Goal: Find specific page/section: Find specific page/section

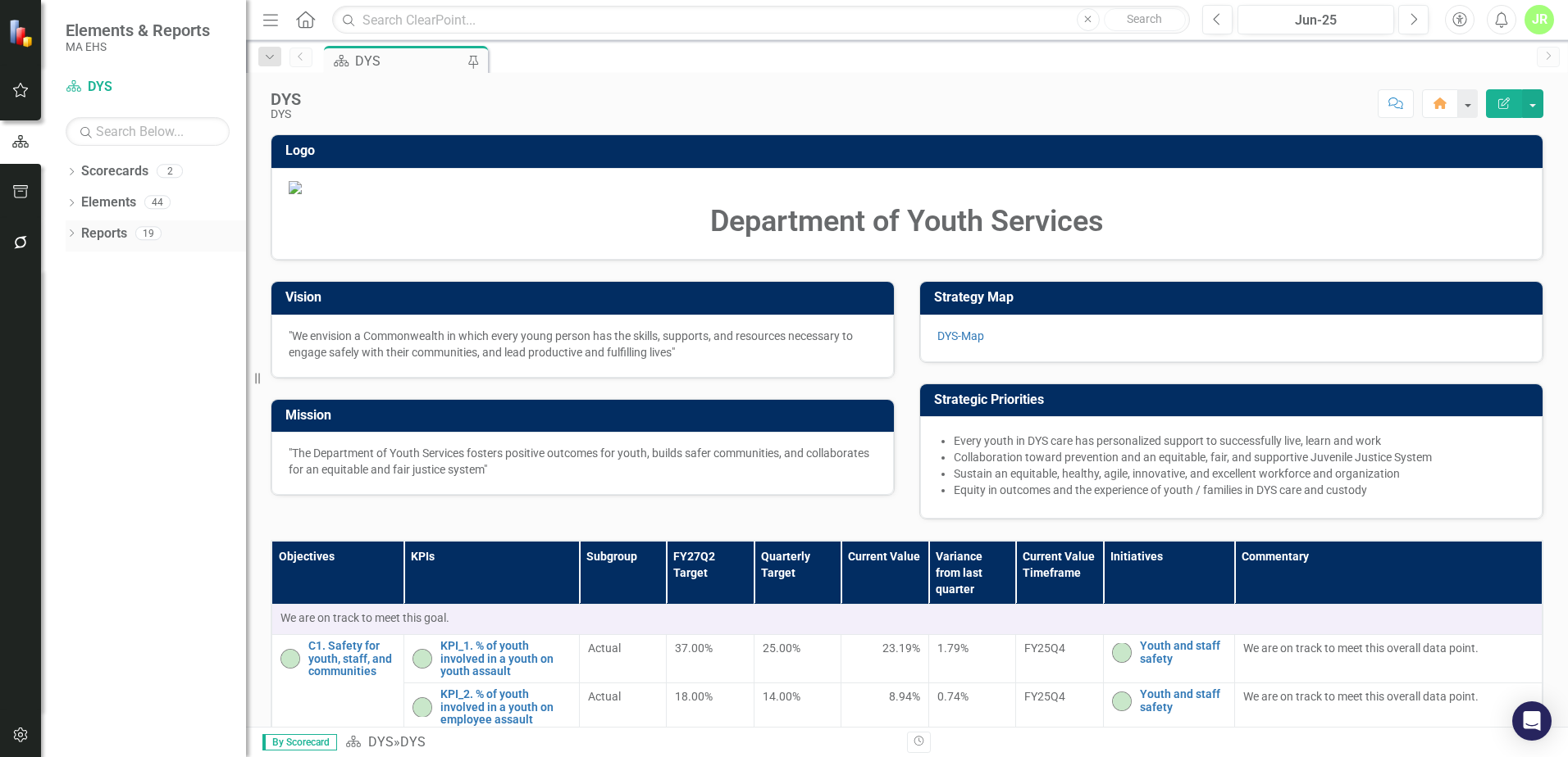
click at [98, 233] on link "Reports" at bounding box center [104, 234] width 46 height 19
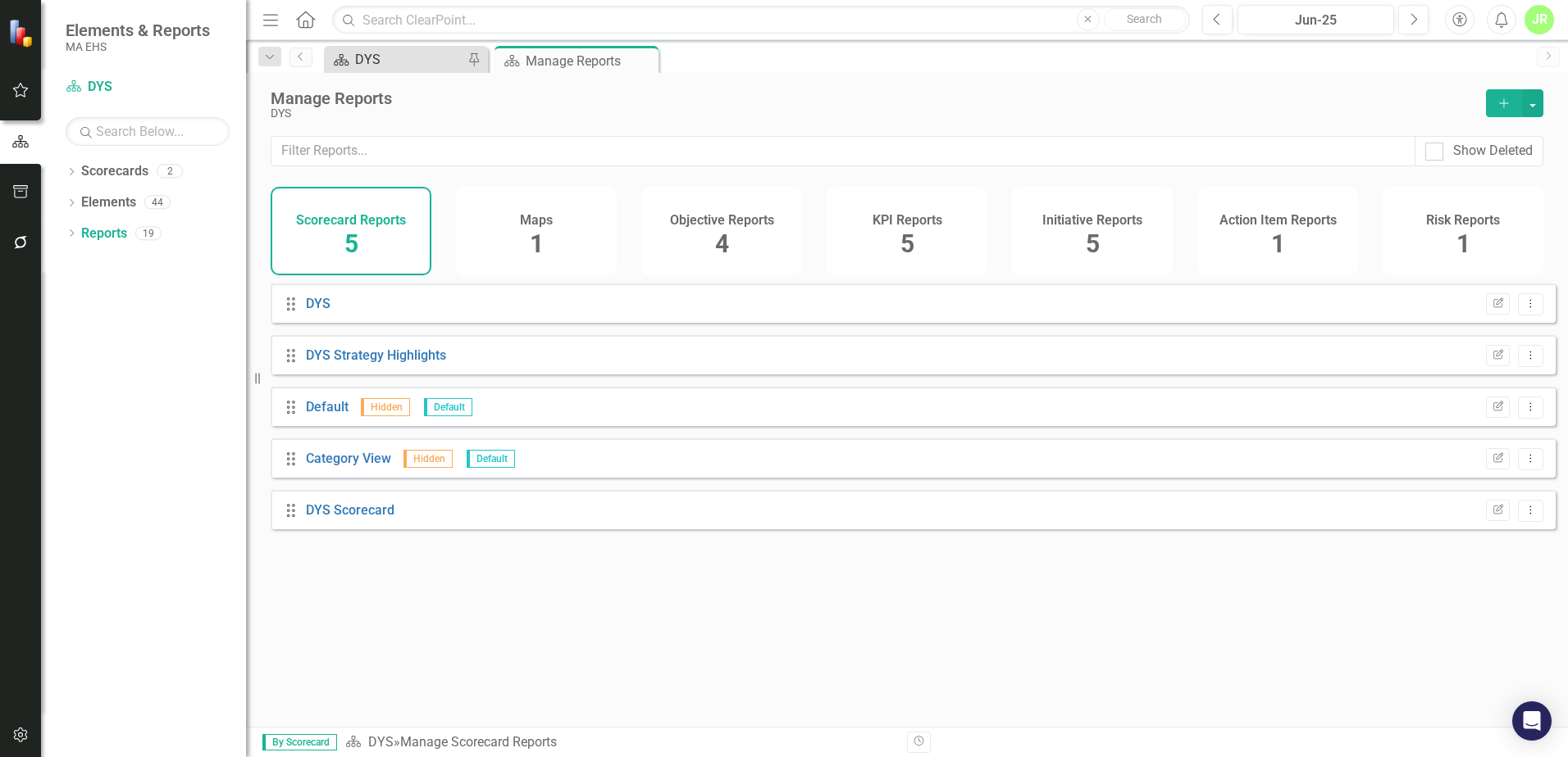
click at [435, 67] on div "DYS" at bounding box center [409, 59] width 108 height 21
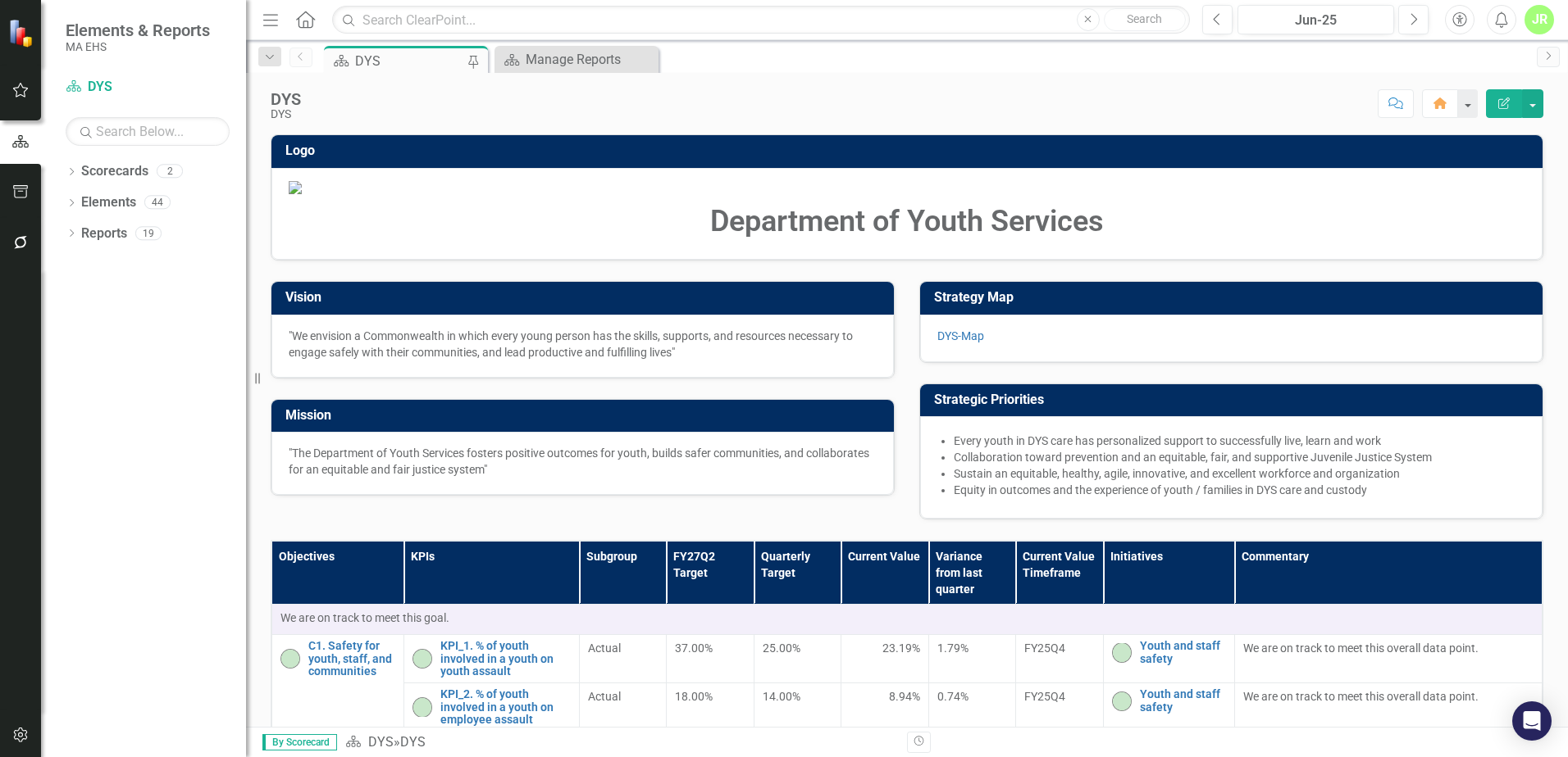
click at [560, 74] on div "DYS DYS Score: N/A Jun-25 Completed Comment Home Edit Report" at bounding box center [906, 97] width 1322 height 49
click at [563, 65] on div "Manage Reports" at bounding box center [579, 59] width 108 height 21
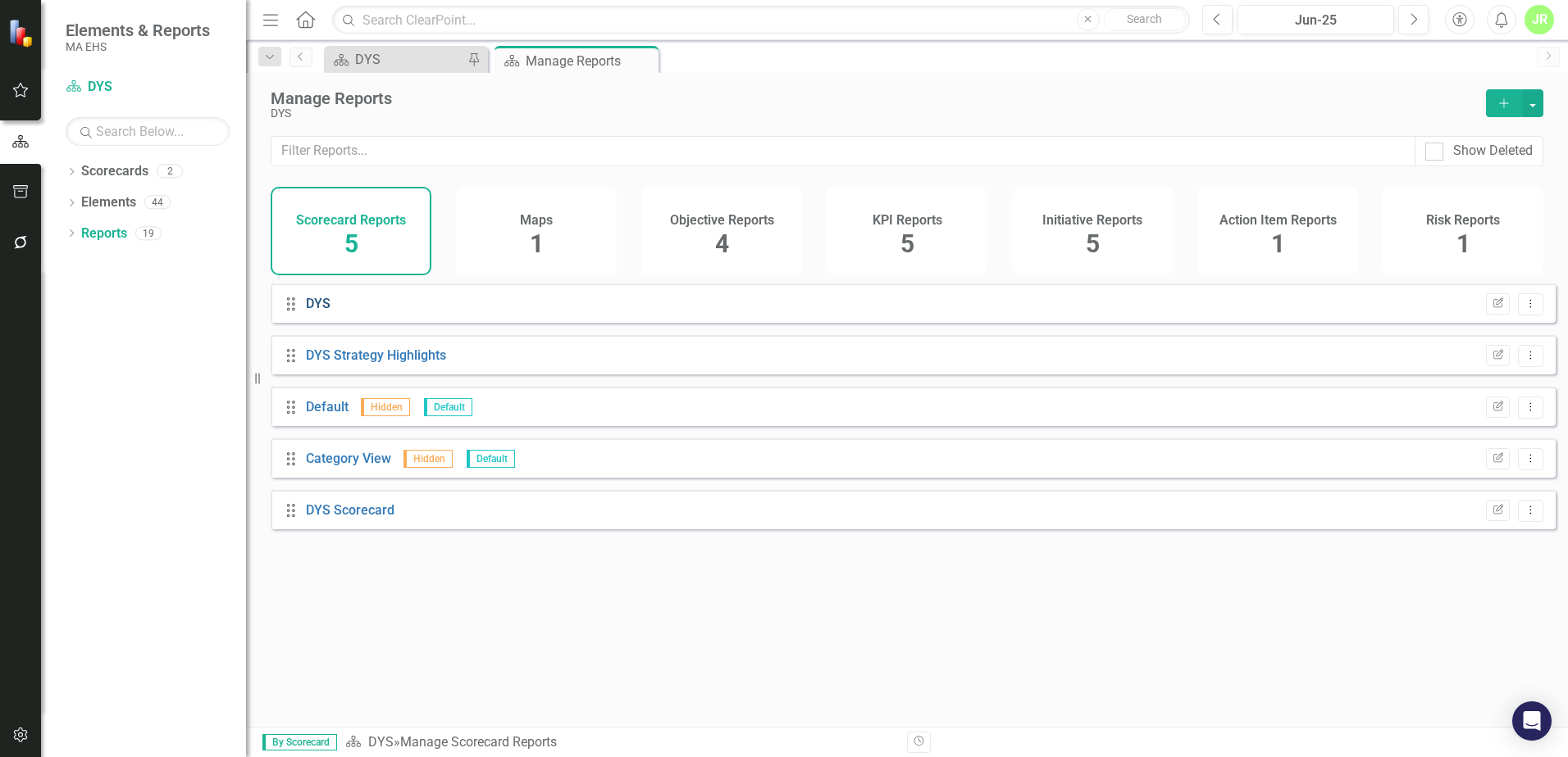
click at [317, 311] on link "DYS" at bounding box center [318, 304] width 24 height 16
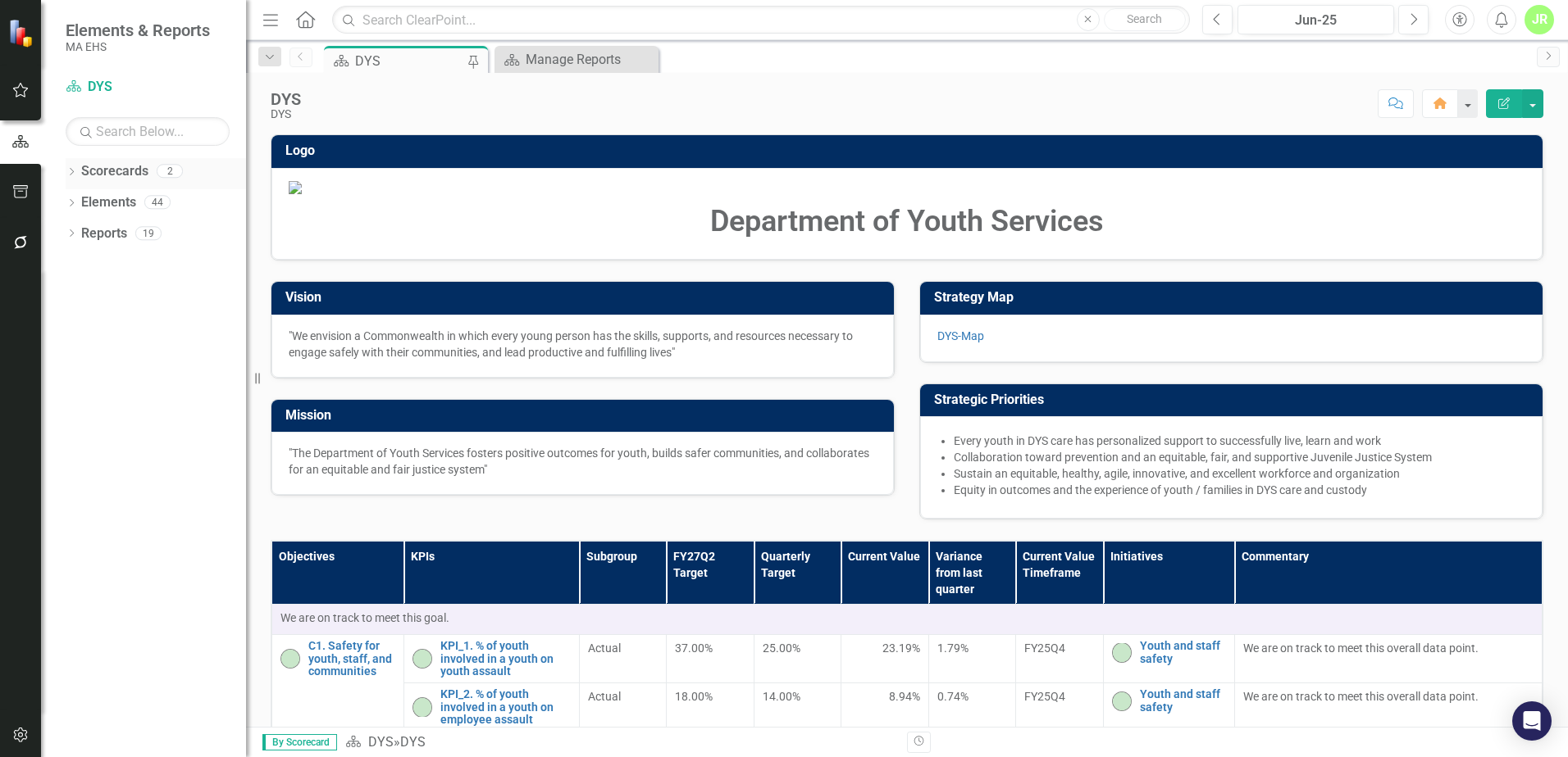
click at [108, 168] on link "Scorecards" at bounding box center [115, 171] width 67 height 19
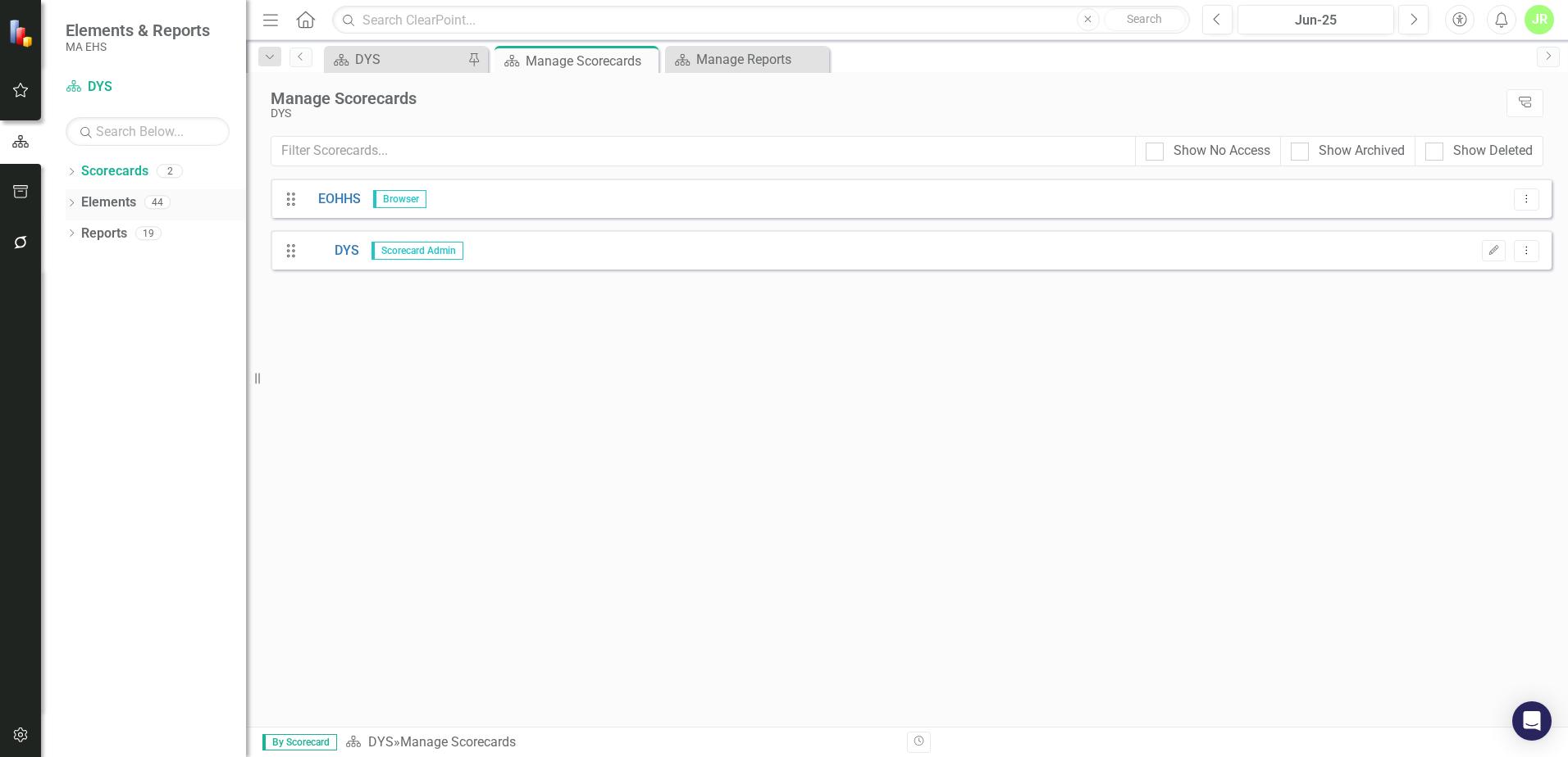
click at [67, 201] on icon "Dropdown" at bounding box center [71, 204] width 11 height 9
click at [68, 178] on div "Dropdown" at bounding box center [71, 173] width 11 height 14
click at [70, 418] on icon "Dropdown" at bounding box center [71, 421] width 11 height 9
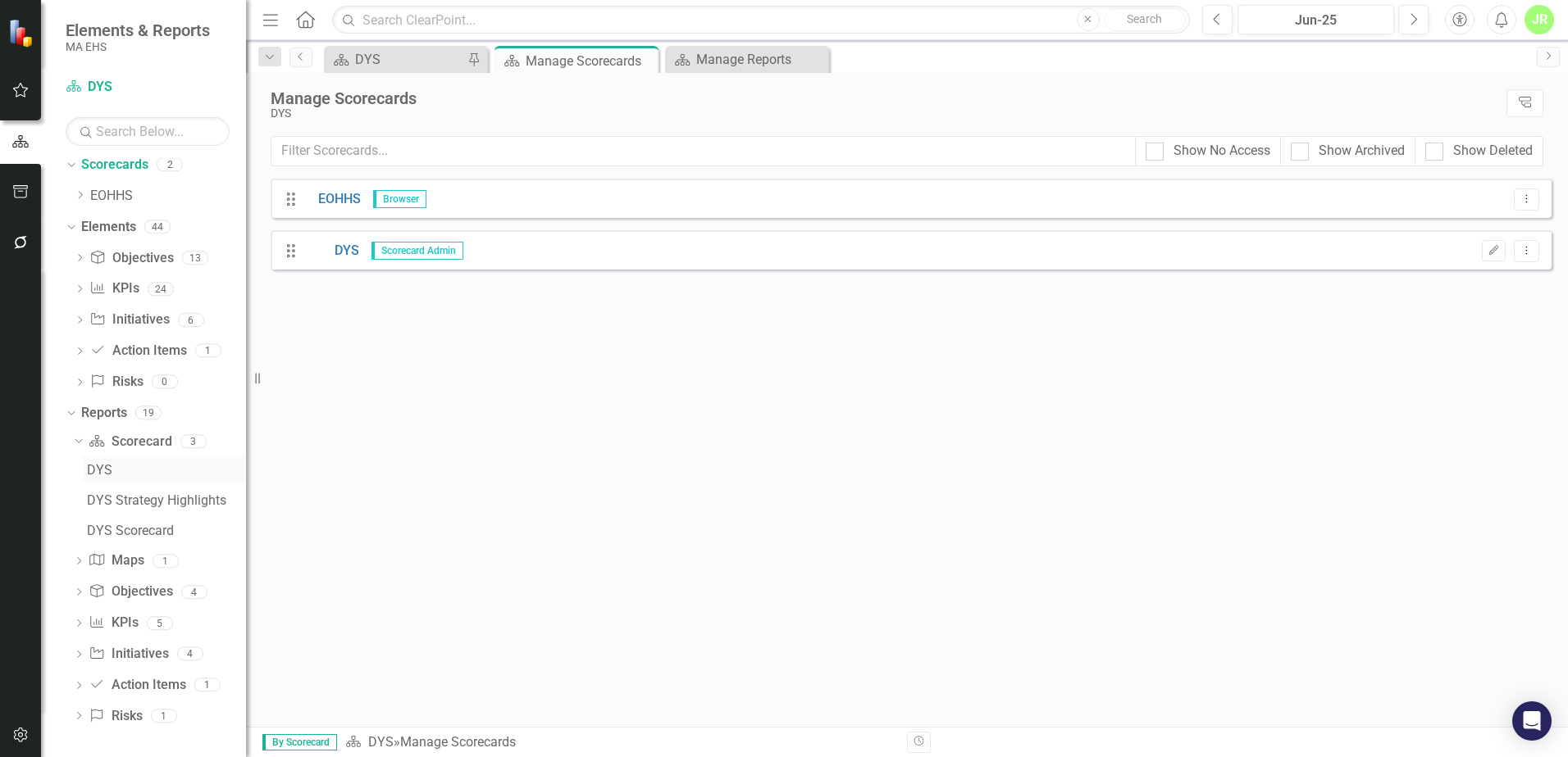
scroll to position [8, 0]
click at [70, 440] on div "Dropdown Scorecard Scorecard 3 DYS DYS Strategy Highlights DYS Scorecard Dropdo…" at bounding box center [156, 580] width 180 height 305
click at [79, 619] on icon "Dropdown" at bounding box center [79, 624] width 11 height 9
click at [136, 554] on link "KPIs" at bounding box center [164, 561] width 163 height 26
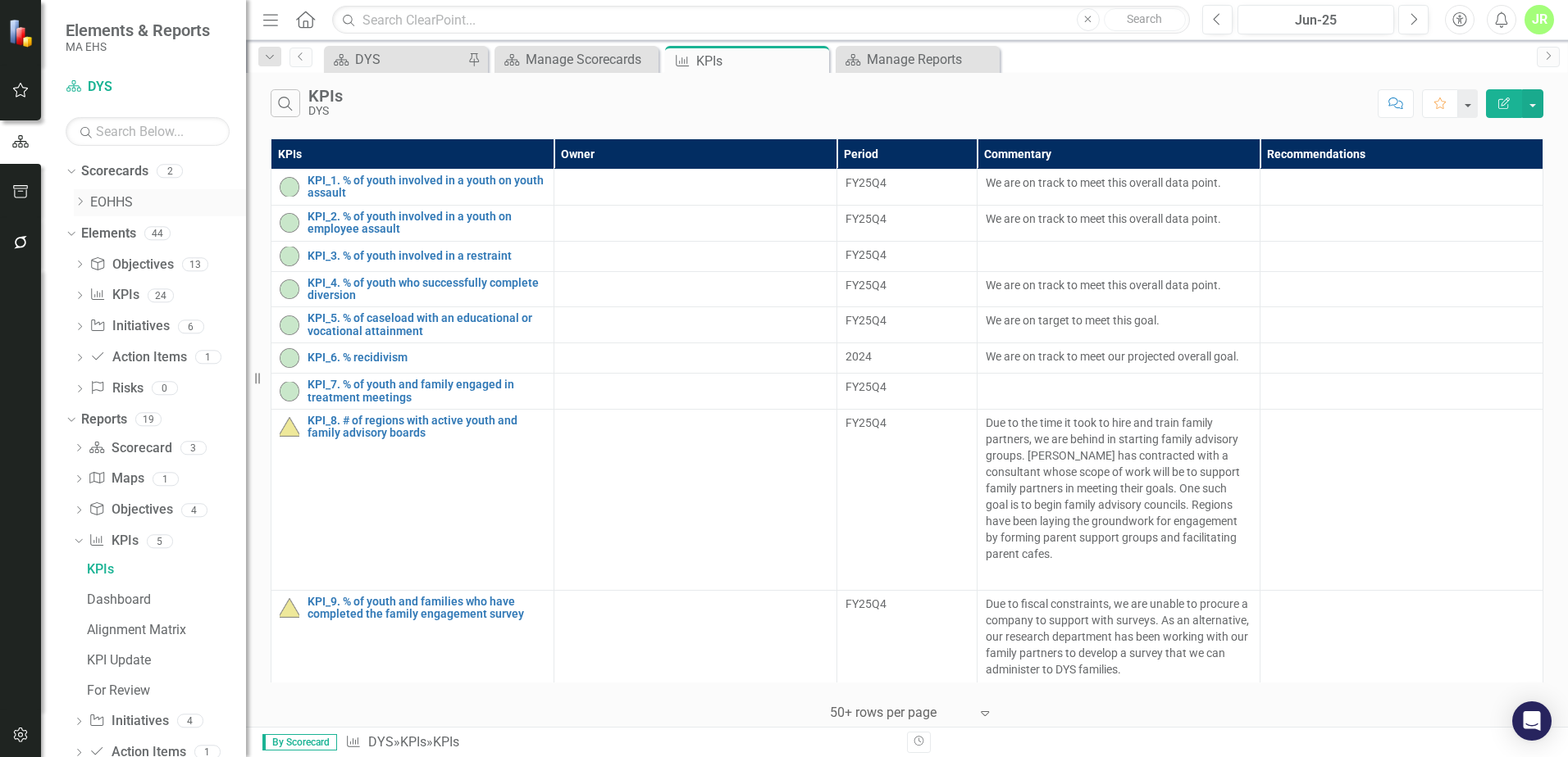
click at [80, 200] on icon "Dropdown" at bounding box center [80, 201] width 12 height 9
click at [131, 231] on link "DYS" at bounding box center [176, 234] width 140 height 19
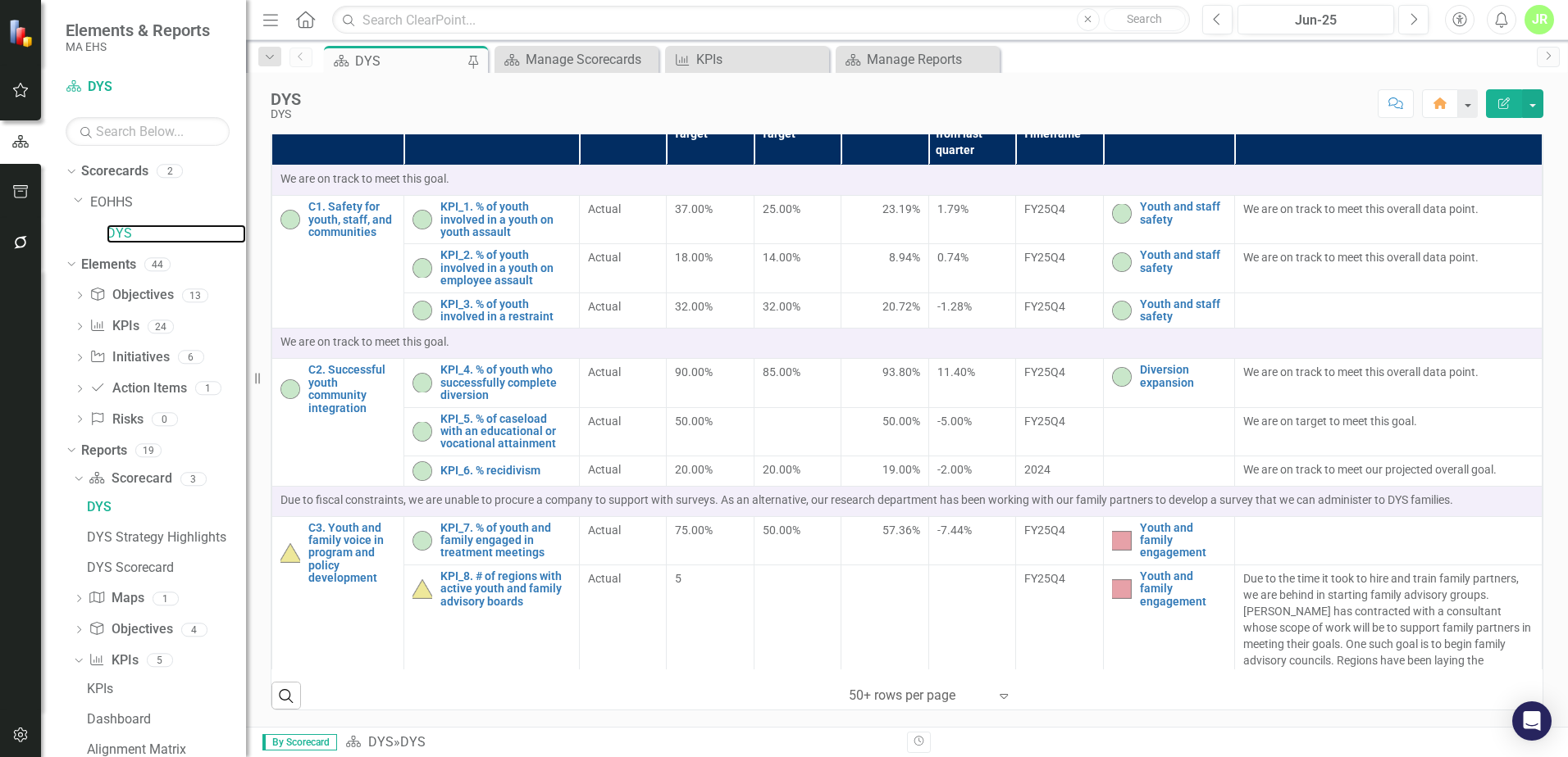
scroll to position [528, 0]
drag, startPoint x: 633, startPoint y: 305, endPoint x: 622, endPoint y: 174, distance: 131.5
drag, startPoint x: 622, startPoint y: 174, endPoint x: 591, endPoint y: 153, distance: 37.4
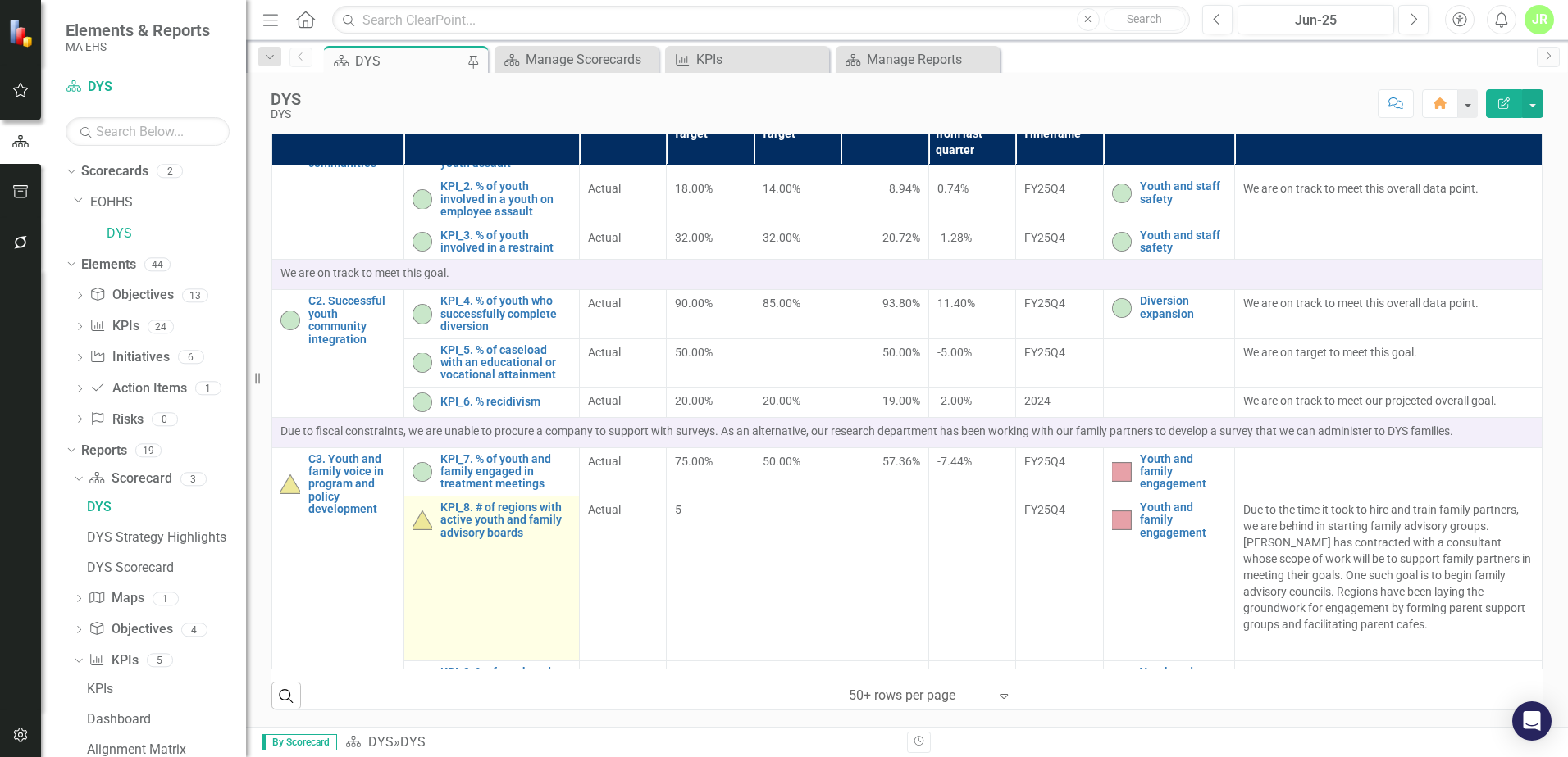
scroll to position [0, 0]
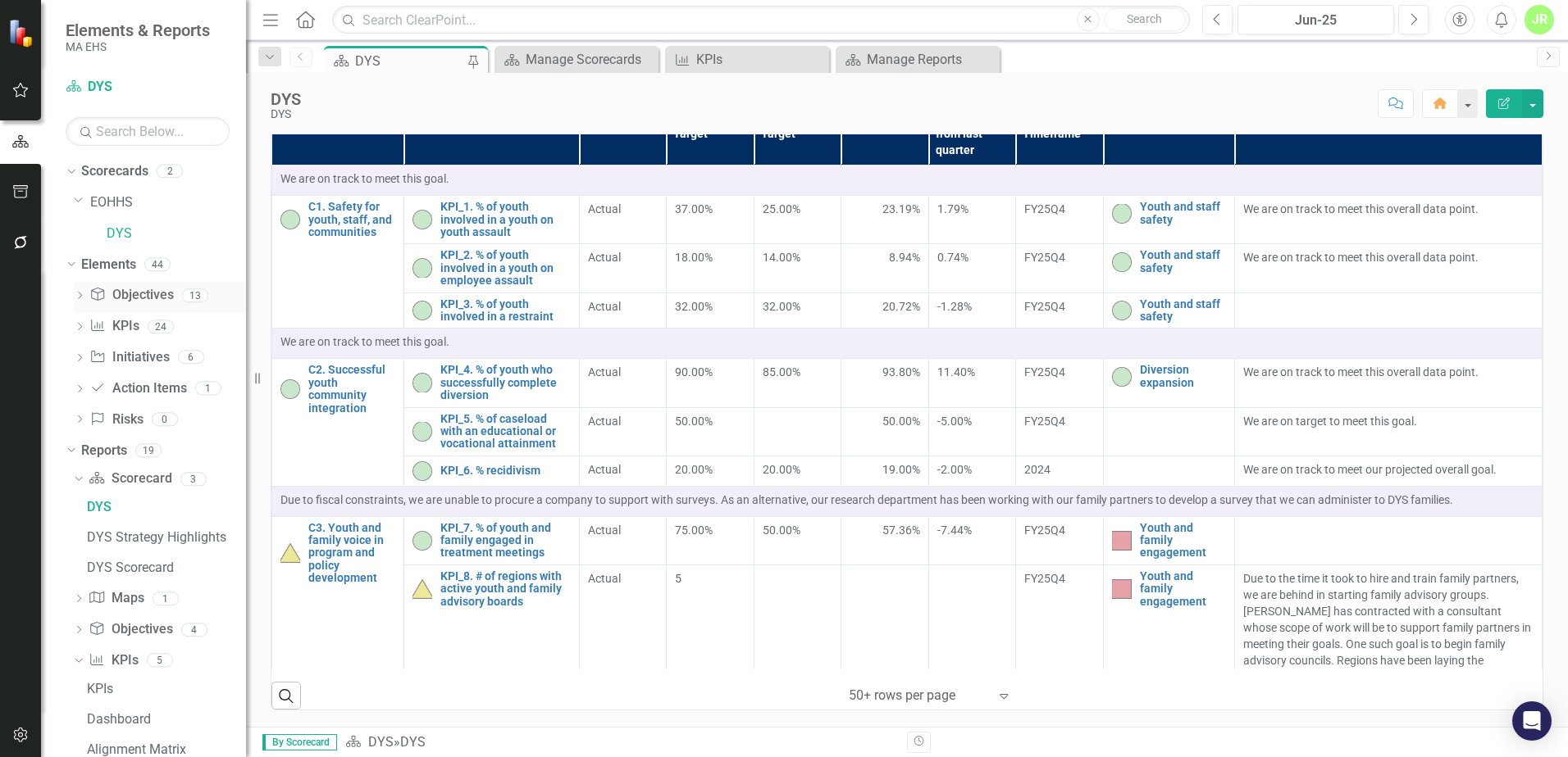
click at [77, 298] on icon "Dropdown" at bounding box center [80, 297] width 11 height 9
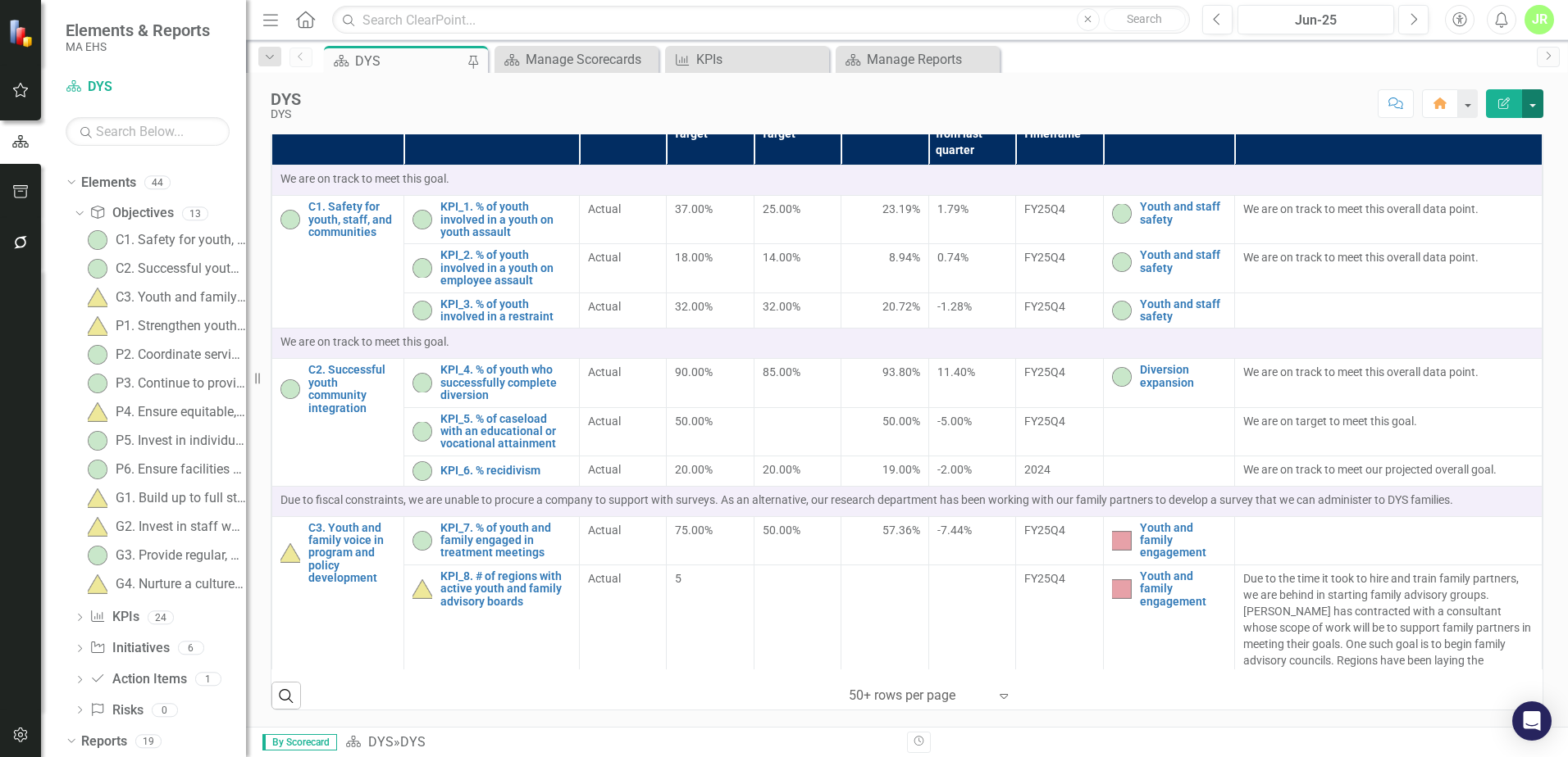
click at [1540, 113] on button "button" at bounding box center [1532, 103] width 22 height 29
click at [891, 111] on div "Score: N/A Jun-25 Completed Comment Home Edit Report" at bounding box center [926, 103] width 1234 height 28
click at [910, 65] on div "Manage Reports" at bounding box center [920, 59] width 108 height 21
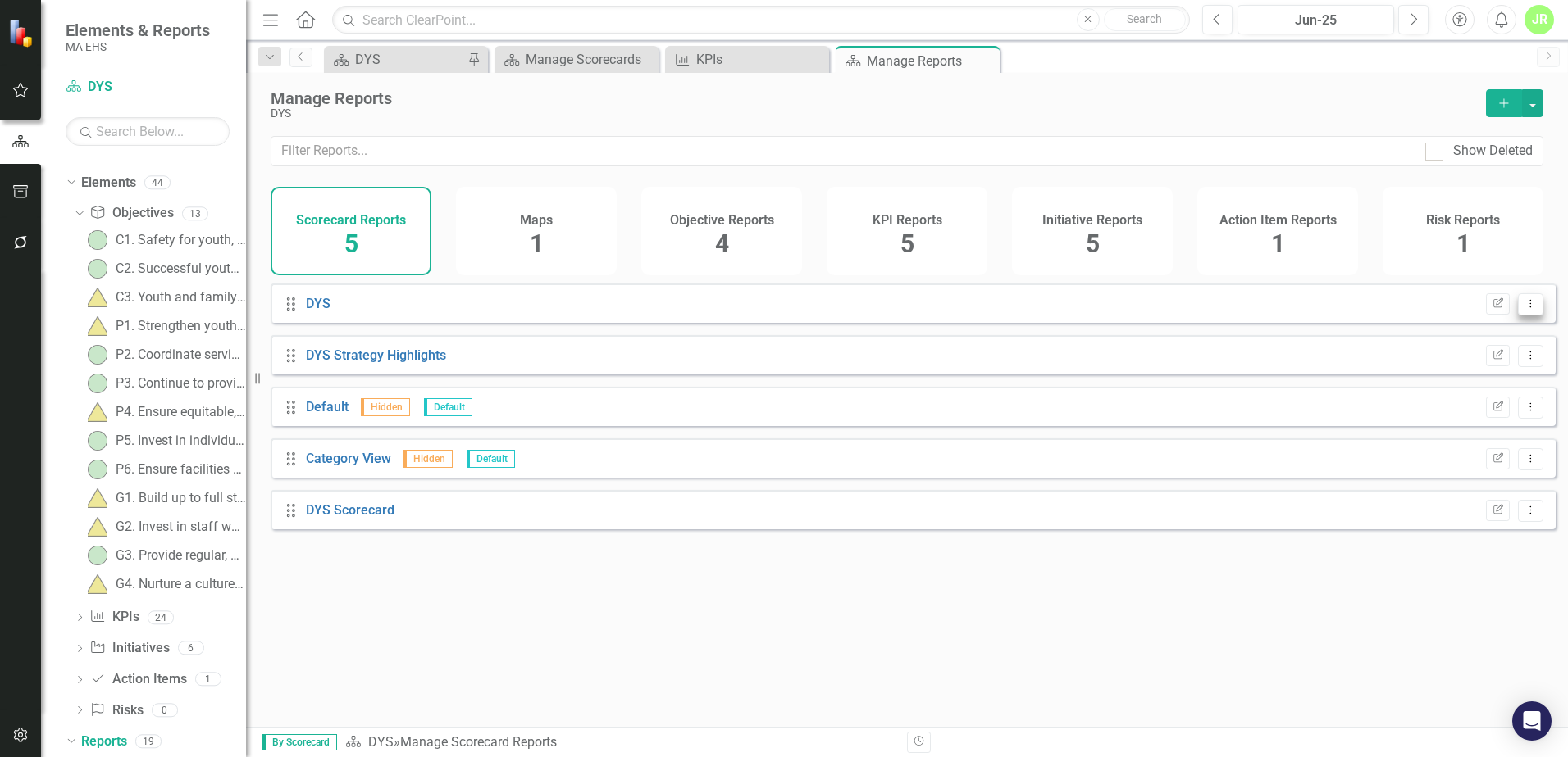
click at [1524, 309] on icon "Dropdown Menu" at bounding box center [1531, 303] width 14 height 10
click at [298, 312] on icon "Drag" at bounding box center [291, 304] width 22 height 16
click at [314, 311] on link "DYS" at bounding box center [318, 304] width 24 height 16
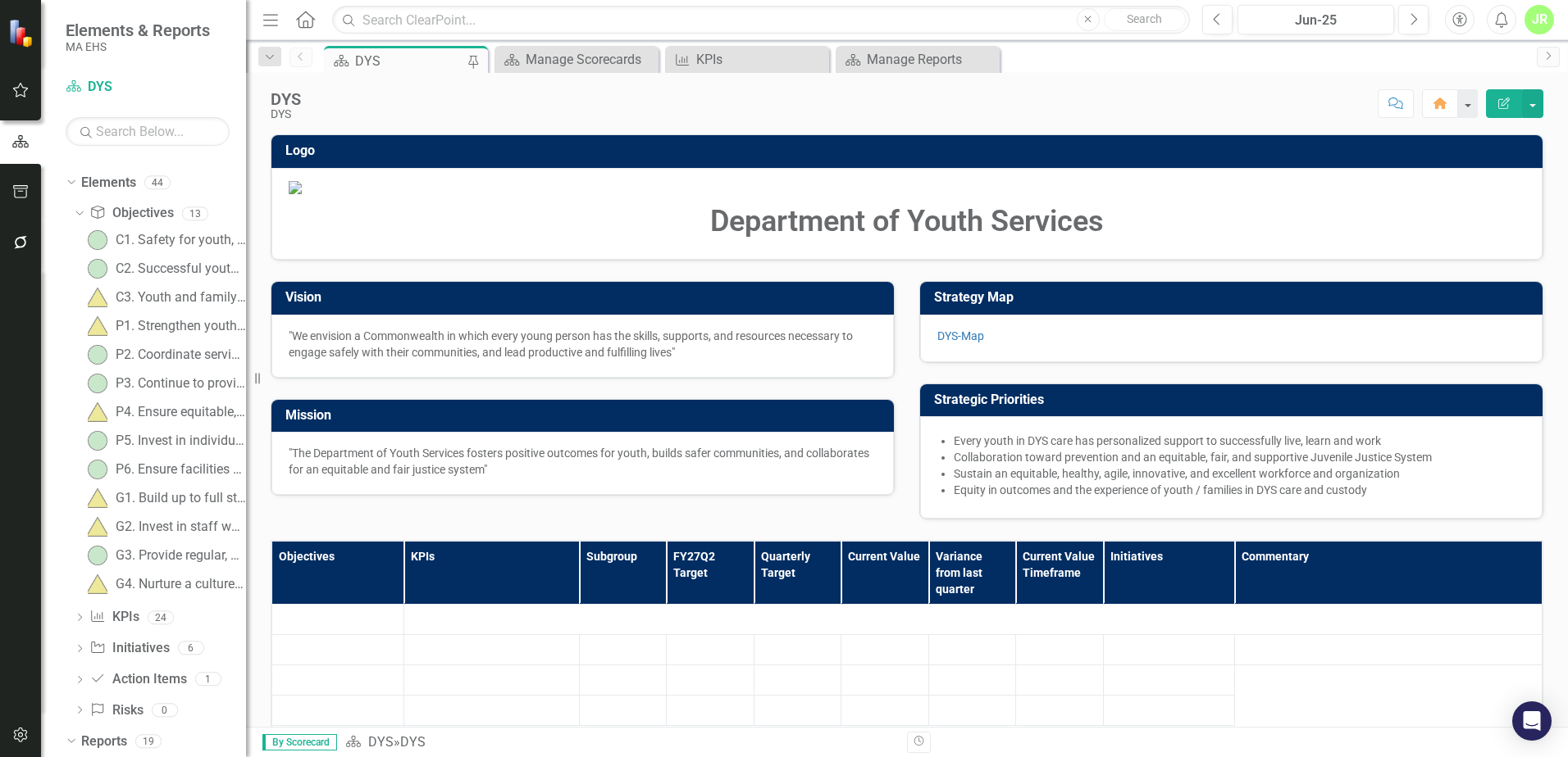
scroll to position [136, 0]
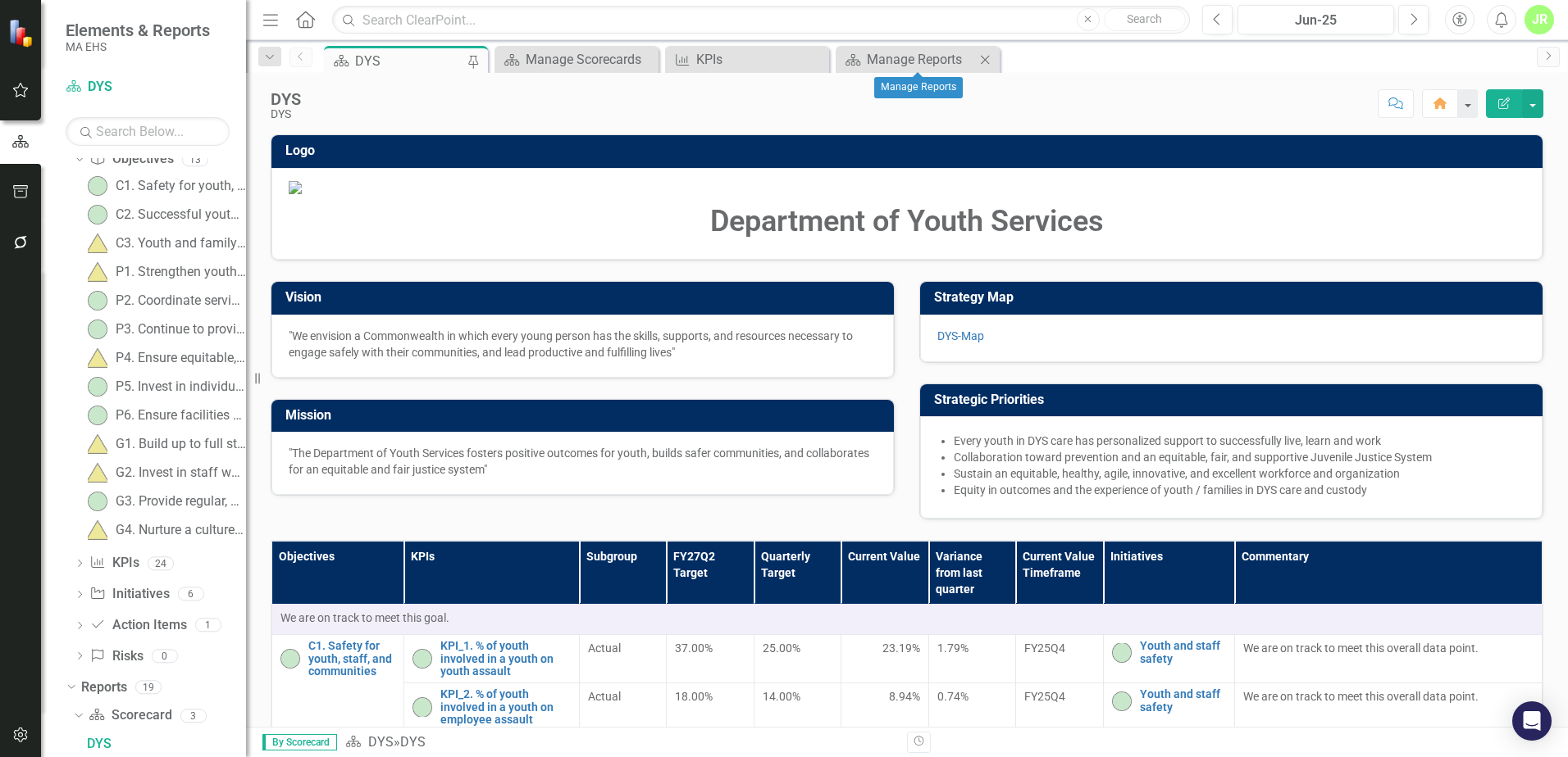
click at [987, 52] on div "Close" at bounding box center [985, 59] width 21 height 21
click at [815, 57] on icon "Close" at bounding box center [814, 60] width 16 height 13
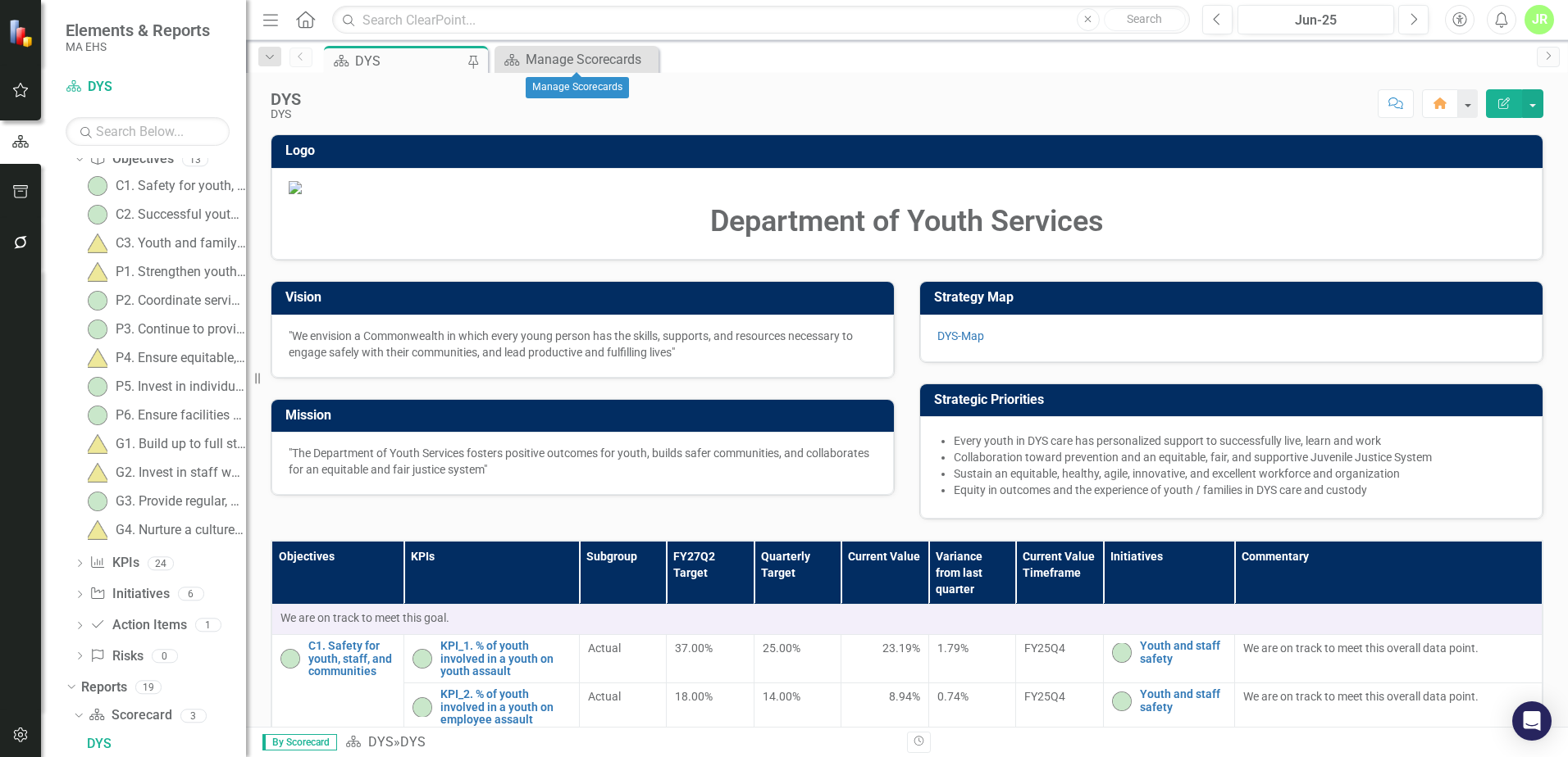
drag, startPoint x: 641, startPoint y: 59, endPoint x: 439, endPoint y: 56, distance: 202.0
click at [0, 0] on icon "Close" at bounding box center [0, 0] width 0 height 0
click at [416, 67] on div "DYS" at bounding box center [409, 61] width 108 height 21
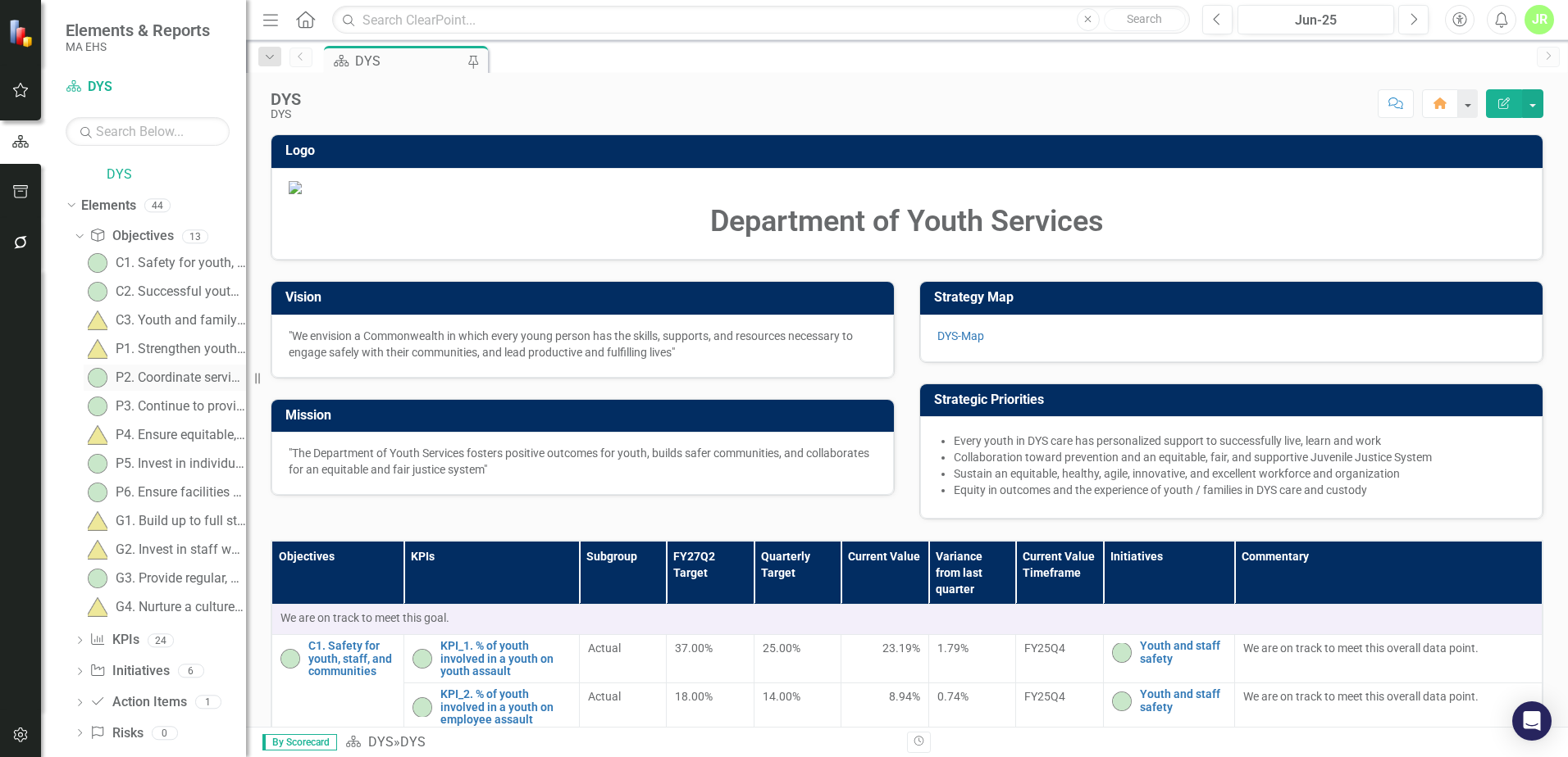
scroll to position [0, 0]
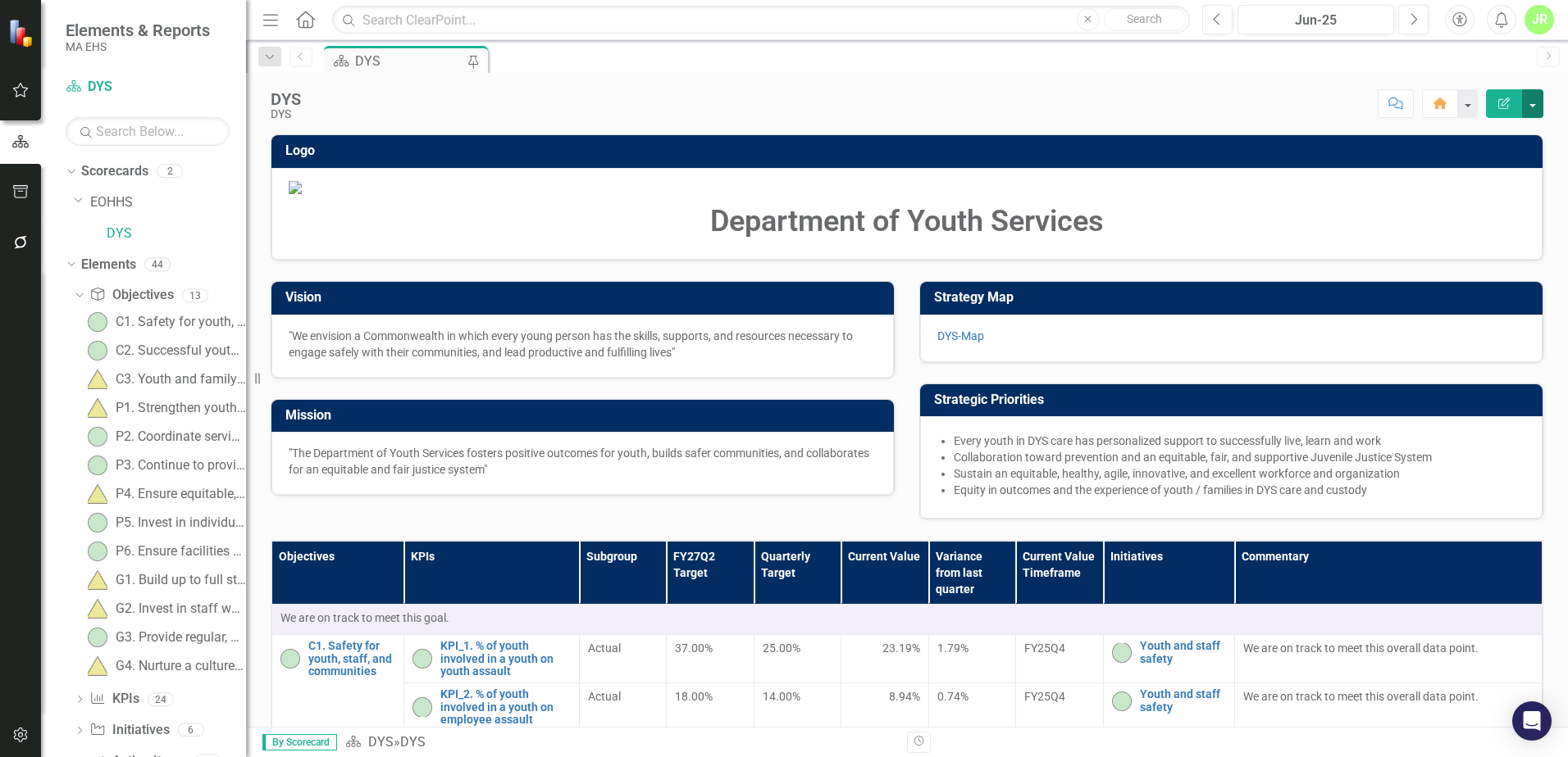
click at [1541, 106] on button "button" at bounding box center [1532, 103] width 22 height 29
click at [1021, 191] on img at bounding box center [906, 187] width 1236 height 13
click at [963, 343] on link "DYS-Map" at bounding box center [961, 336] width 47 height 13
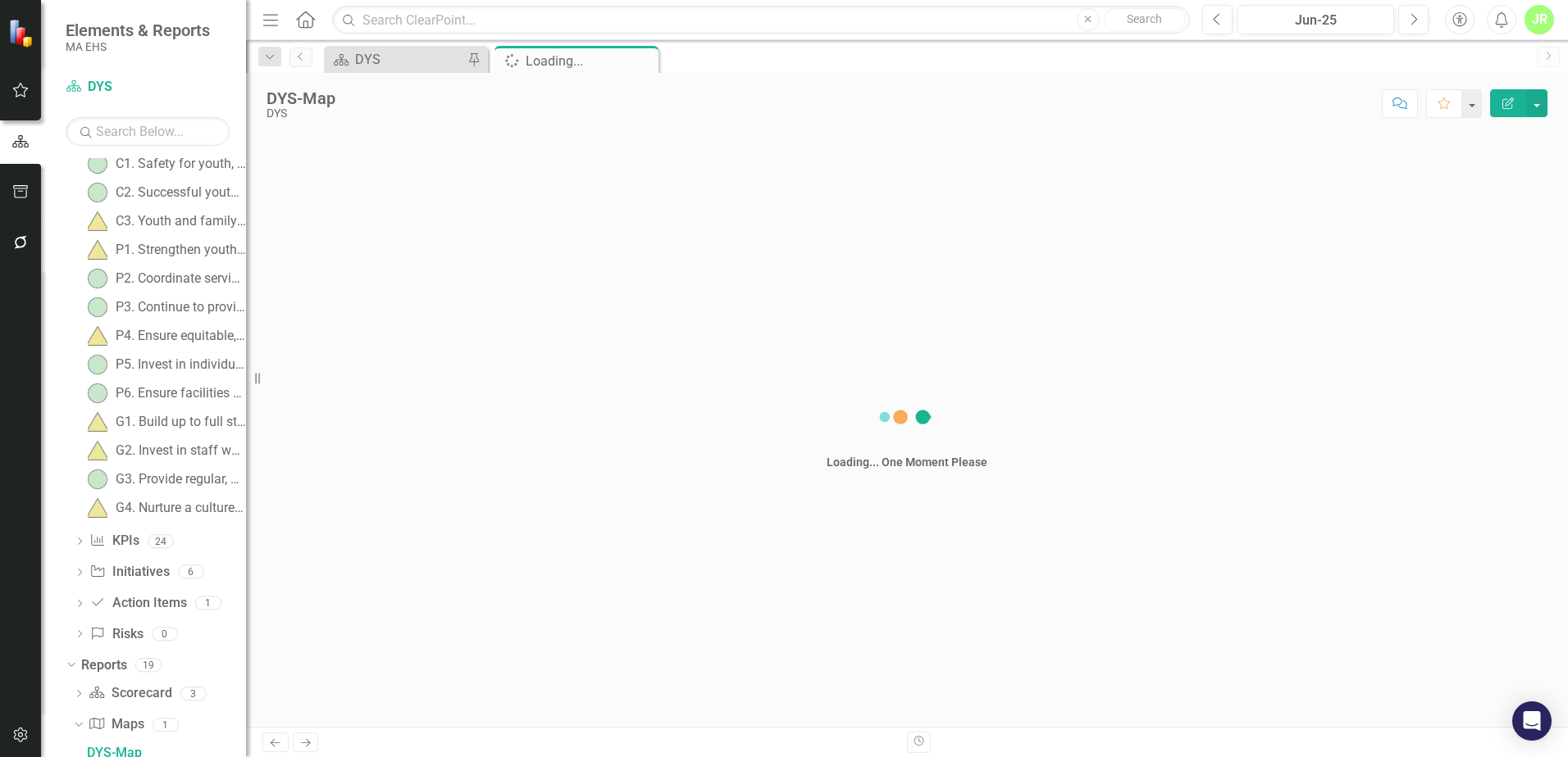
scroll to position [167, 0]
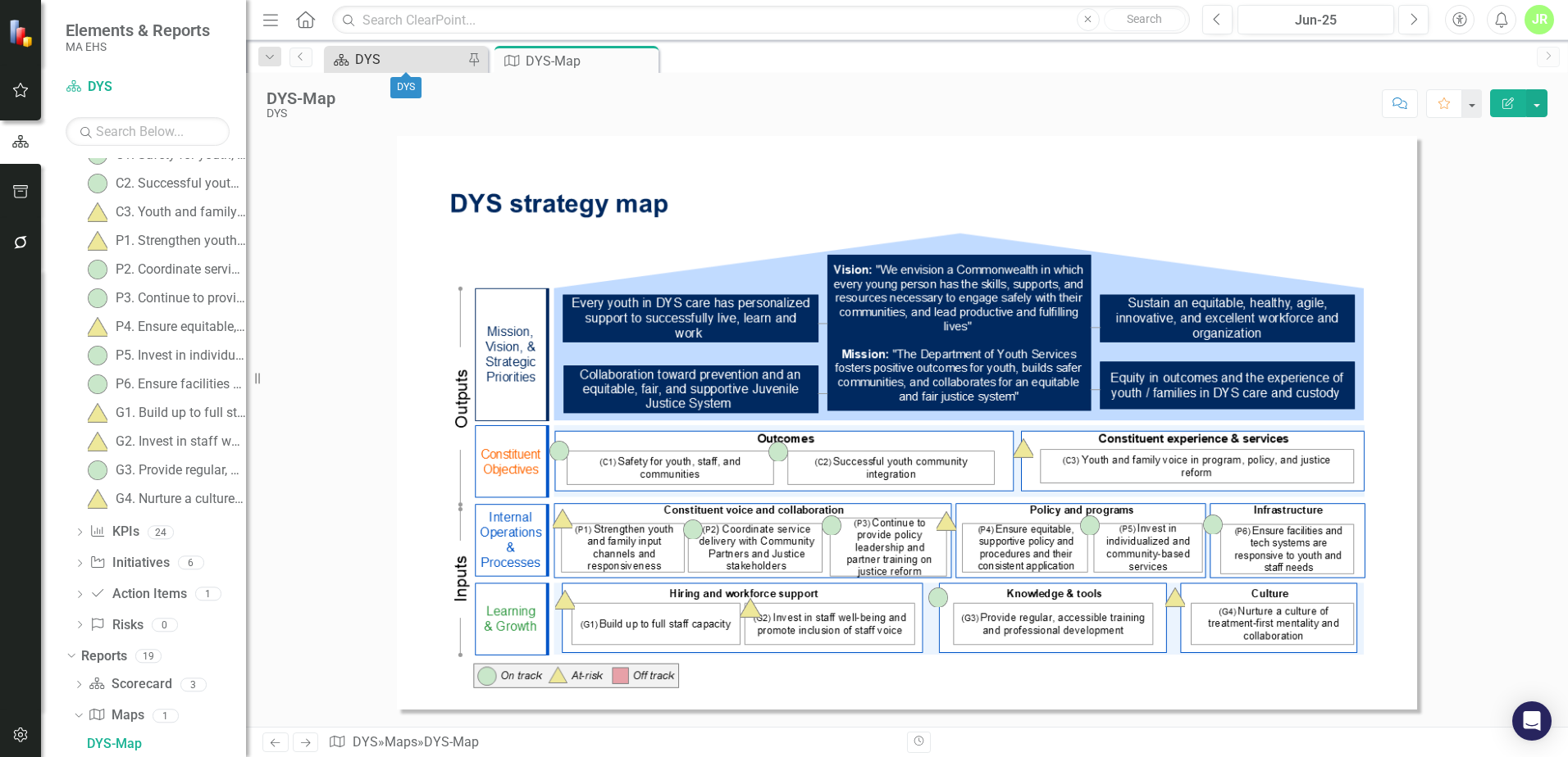
click at [377, 55] on div "DYS" at bounding box center [409, 59] width 108 height 21
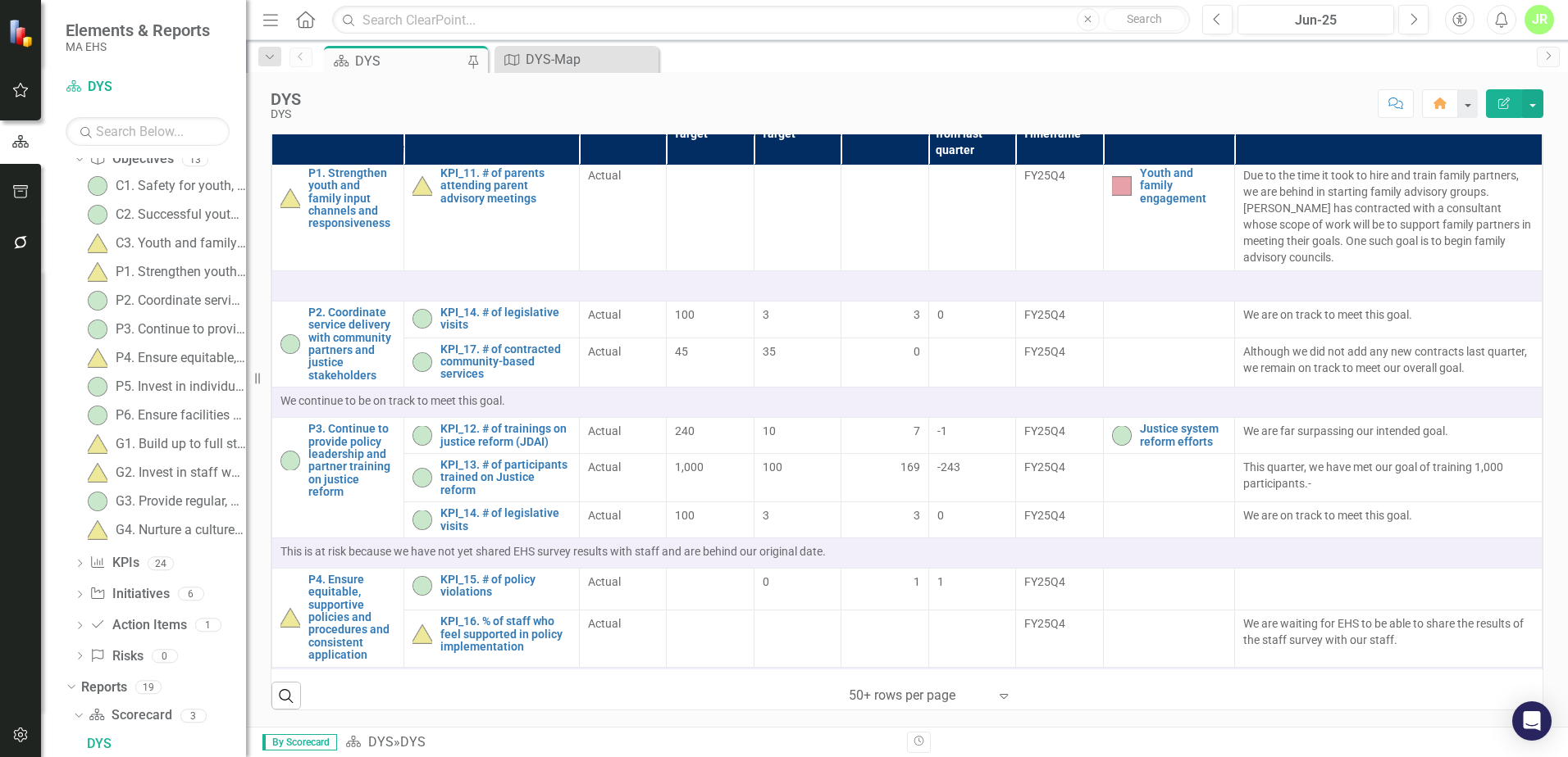
scroll to position [794, 0]
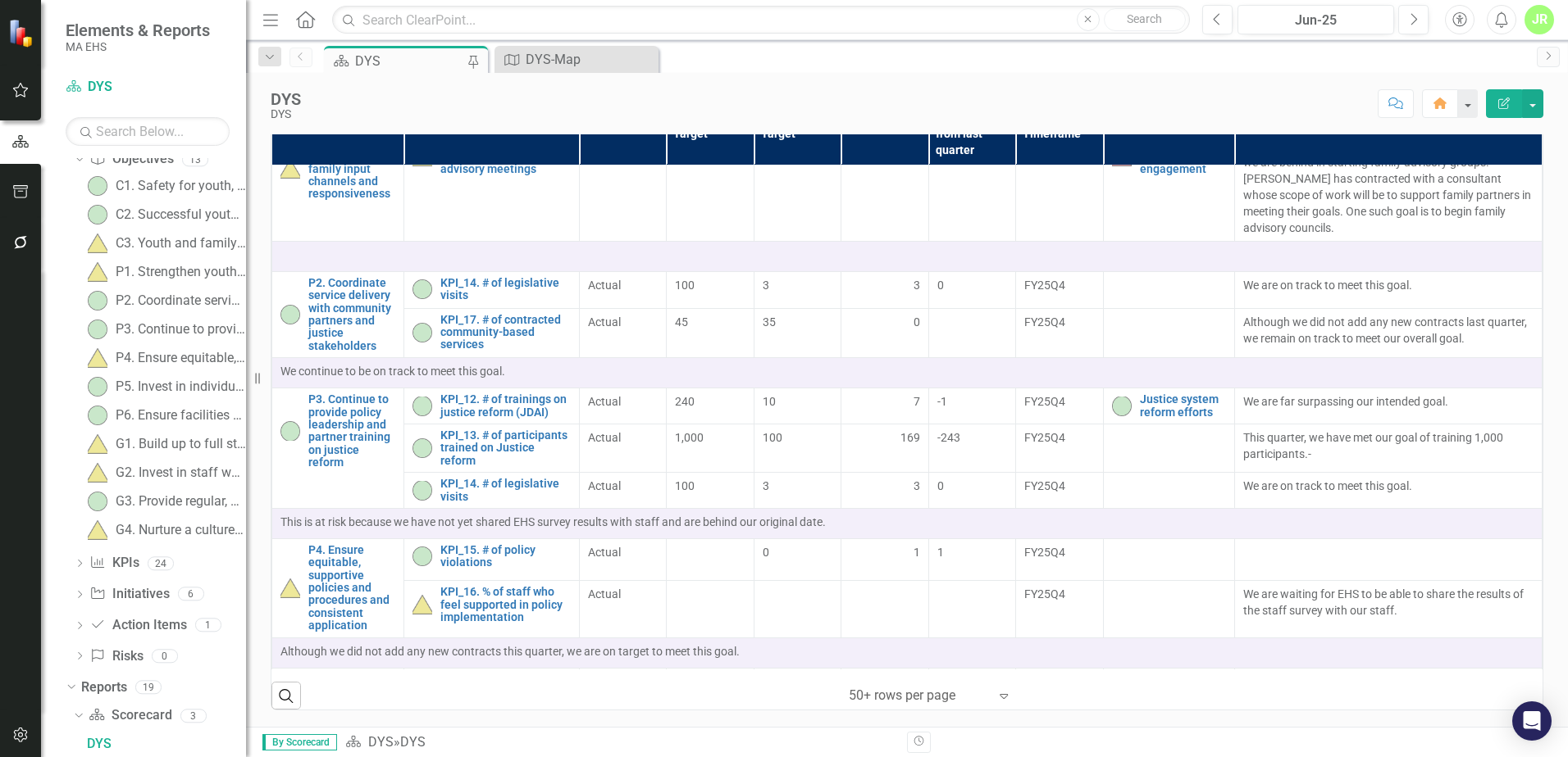
drag, startPoint x: 326, startPoint y: 368, endPoint x: 262, endPoint y: 457, distance: 109.6
click at [262, 457] on div "Objectives KPIs Subgroup FY27Q2 Target Quarterly Target Current Value Variance …" at bounding box center [907, 395] width 1297 height 631
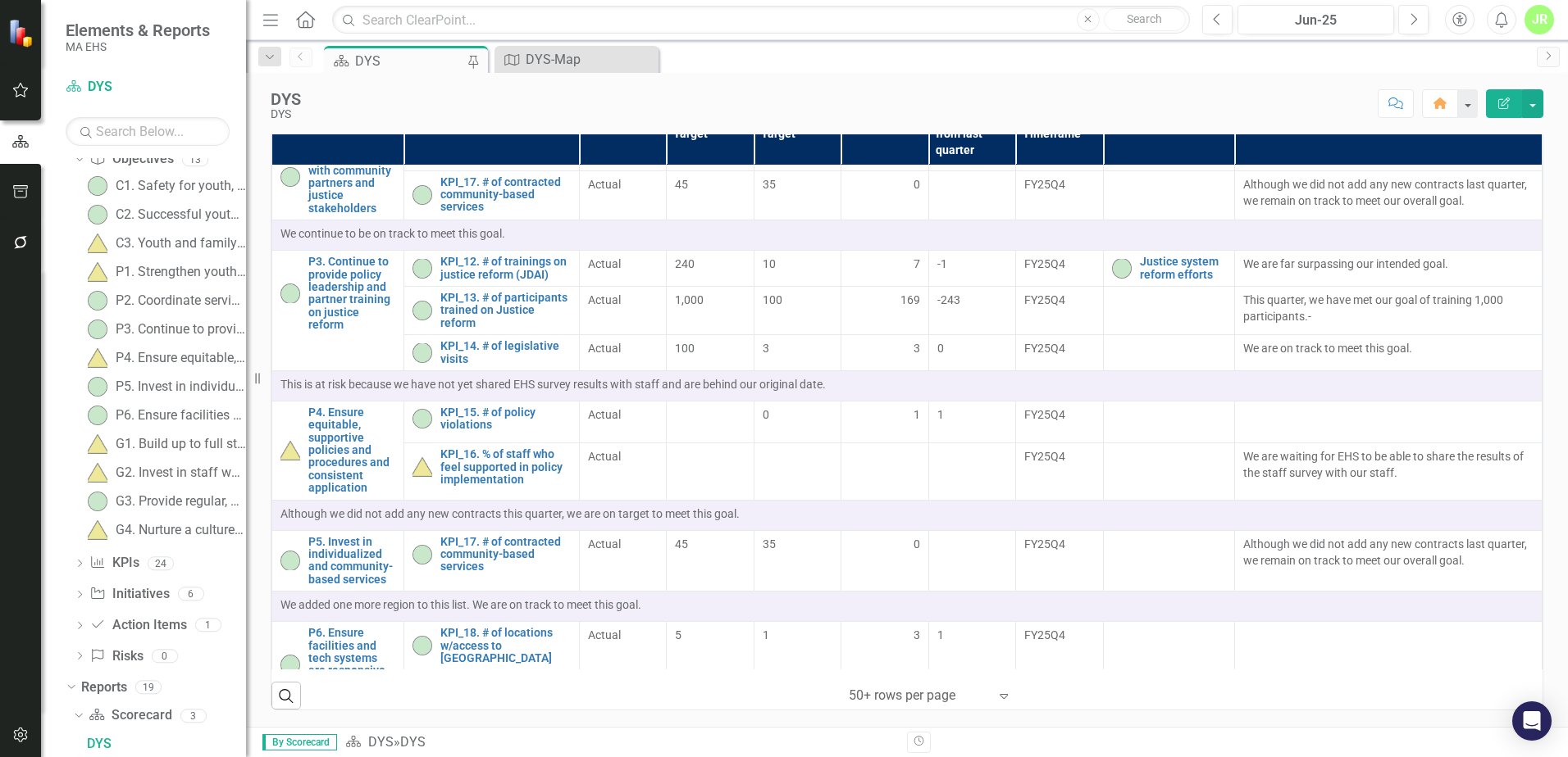
scroll to position [901, 0]
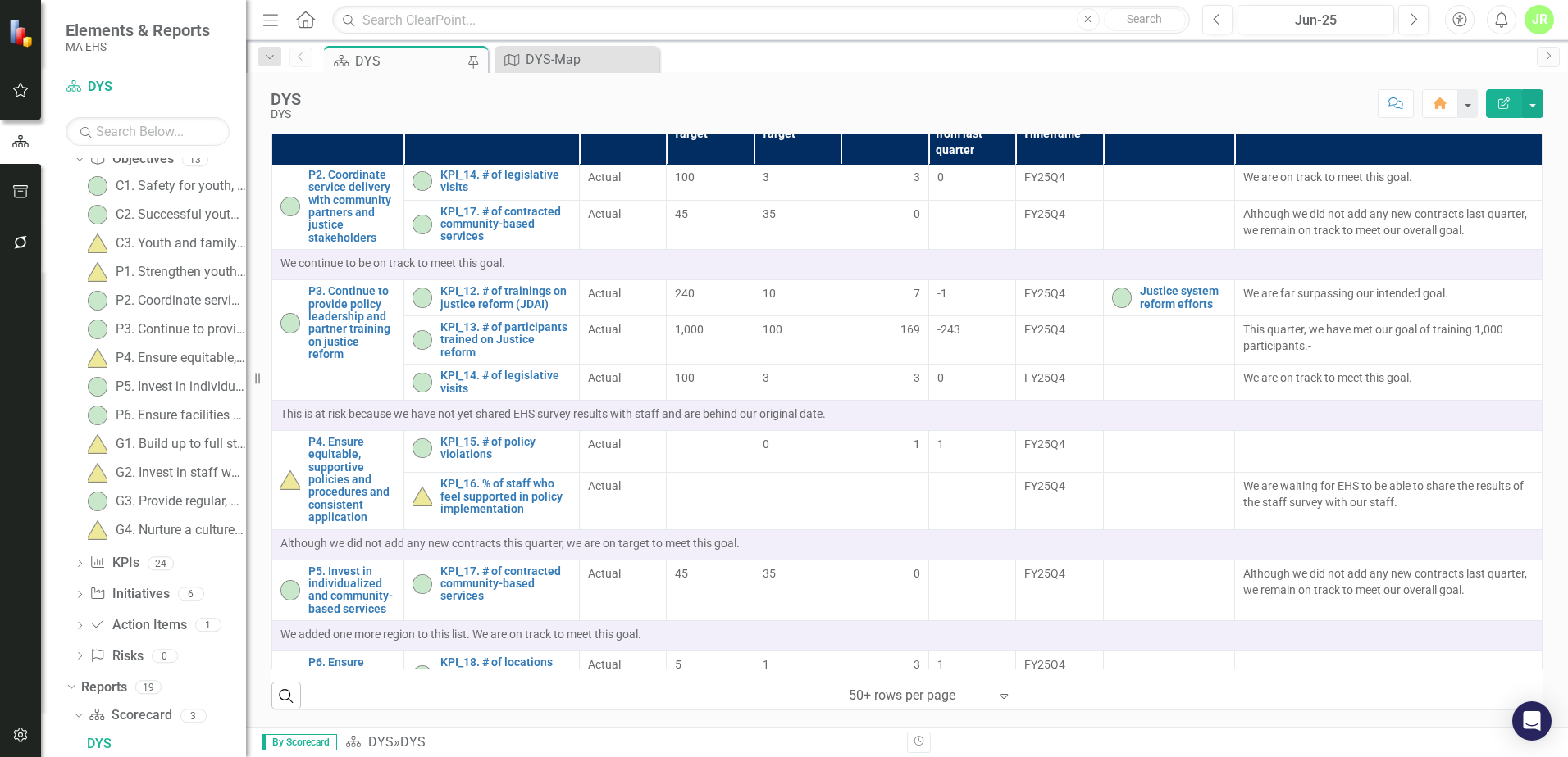
click at [1122, 364] on td at bounding box center [1169, 340] width 132 height 49
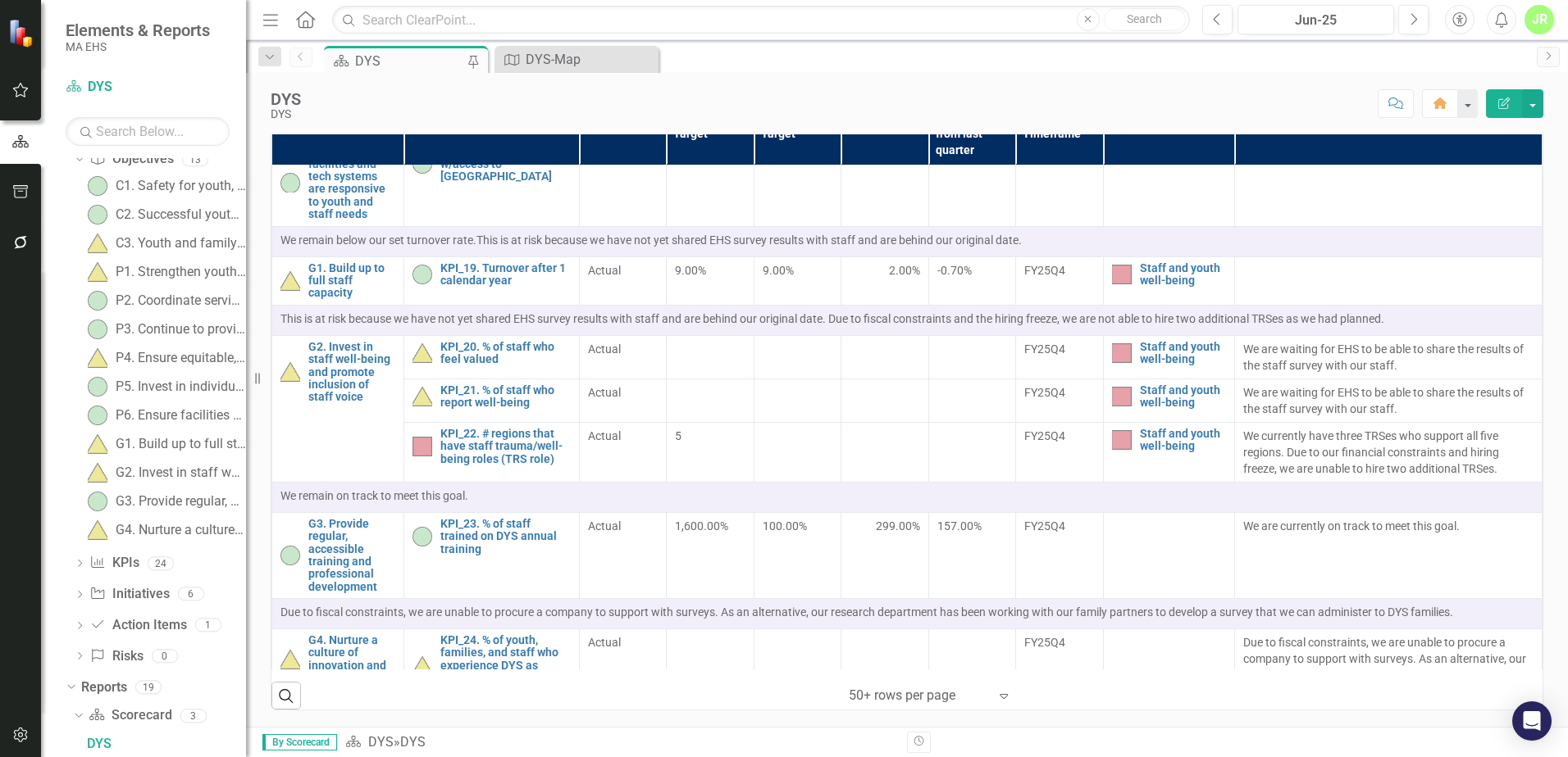
scroll to position [1449, 0]
